Goal: Task Accomplishment & Management: Manage account settings

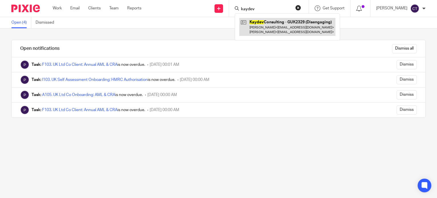
type input "kaydev"
click at [272, 22] on link at bounding box center [287, 27] width 96 height 18
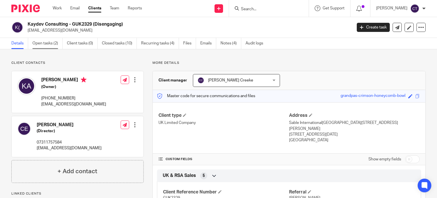
click at [52, 43] on link "Open tasks (2)" at bounding box center [47, 43] width 30 height 11
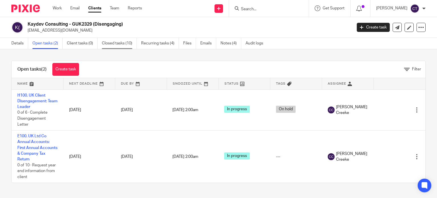
click at [109, 44] on link "Closed tasks (10)" at bounding box center [119, 43] width 35 height 11
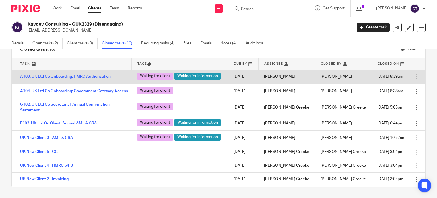
scroll to position [20, 0]
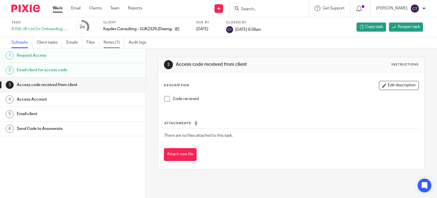
click at [113, 43] on link "Notes (1)" at bounding box center [114, 42] width 21 height 11
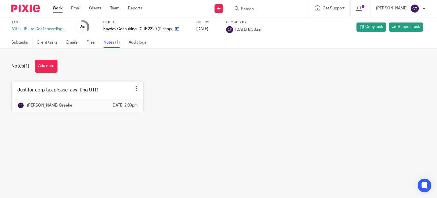
click at [175, 29] on link at bounding box center [175, 29] width 7 height 6
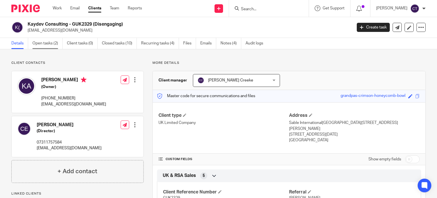
click at [52, 46] on link "Open tasks (2)" at bounding box center [47, 43] width 30 height 11
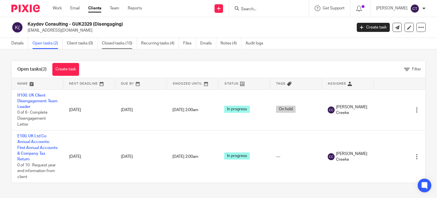
click at [117, 42] on link "Closed tasks (10)" at bounding box center [119, 43] width 35 height 11
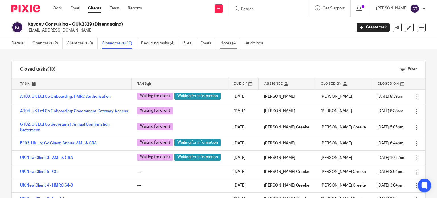
click at [224, 43] on link "Notes (4)" at bounding box center [230, 43] width 21 height 11
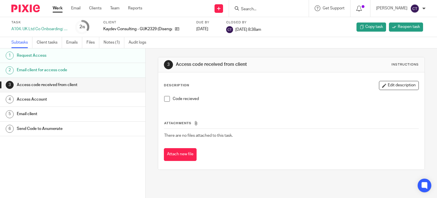
click at [131, 86] on div "Access code received from client" at bounding box center [78, 84] width 123 height 9
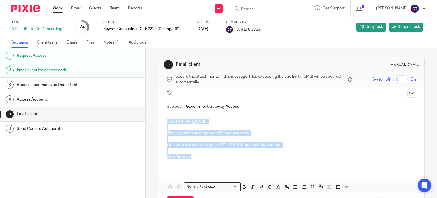
click at [164, 121] on div "Dear [PERSON_NAME], Thank you for sending the HMRC access code. We now have acc…" at bounding box center [291, 141] width 266 height 56
click at [62, 7] on link "Work" at bounding box center [58, 8] width 10 height 6
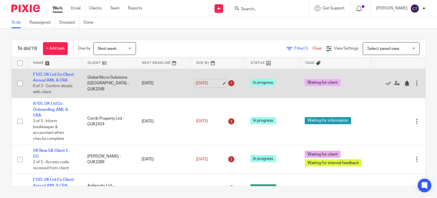
click at [201, 86] on link "12 Aug 2025" at bounding box center [209, 83] width 26 height 6
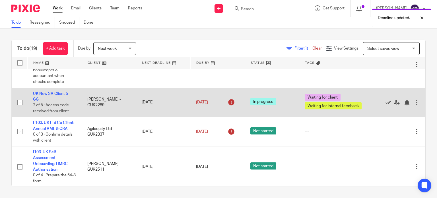
scroll to position [28, 0]
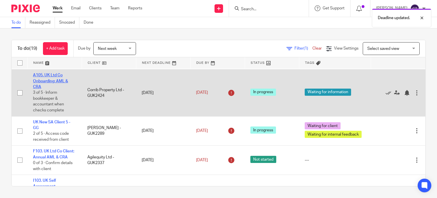
drag, startPoint x: 60, startPoint y: 84, endPoint x: 47, endPoint y: 85, distance: 12.8
click at [47, 85] on link "A105. UK Ltd Co Onboarding: AML & CRA" at bounding box center [50, 81] width 35 height 16
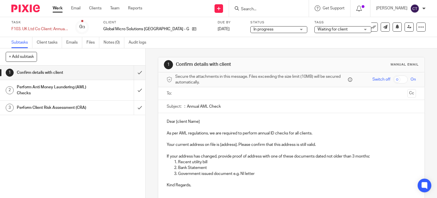
drag, startPoint x: 227, startPoint y: 106, endPoint x: 184, endPoint y: 104, distance: 43.0
click at [184, 104] on input ": Annual AML Check" at bounding box center [300, 106] width 232 height 13
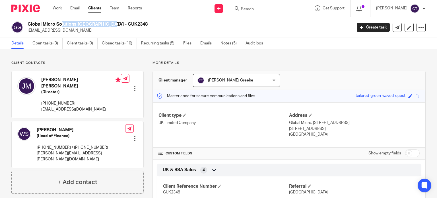
drag, startPoint x: 76, startPoint y: 23, endPoint x: 27, endPoint y: 24, distance: 48.9
click at [28, 24] on h2 "Global Micro Solutions [GEOGRAPHIC_DATA] - GUK2348" at bounding box center [156, 24] width 257 height 6
copy h2 "Global Micro Solutions"
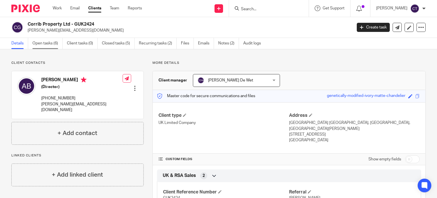
click at [47, 44] on link "Open tasks (6)" at bounding box center [47, 43] width 30 height 11
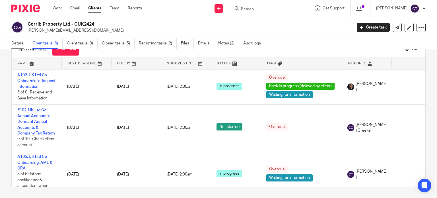
click at [19, 44] on link "Details" at bounding box center [19, 43] width 17 height 11
